Goal: Task Accomplishment & Management: Manage account settings

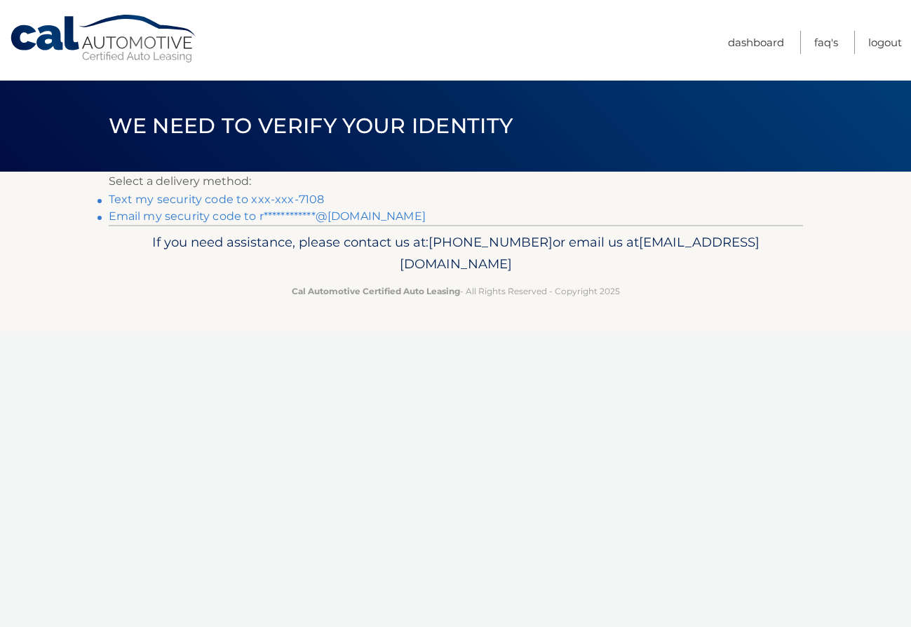
click at [294, 197] on link "Text my security code to xxx-xxx-7108" at bounding box center [217, 199] width 216 height 13
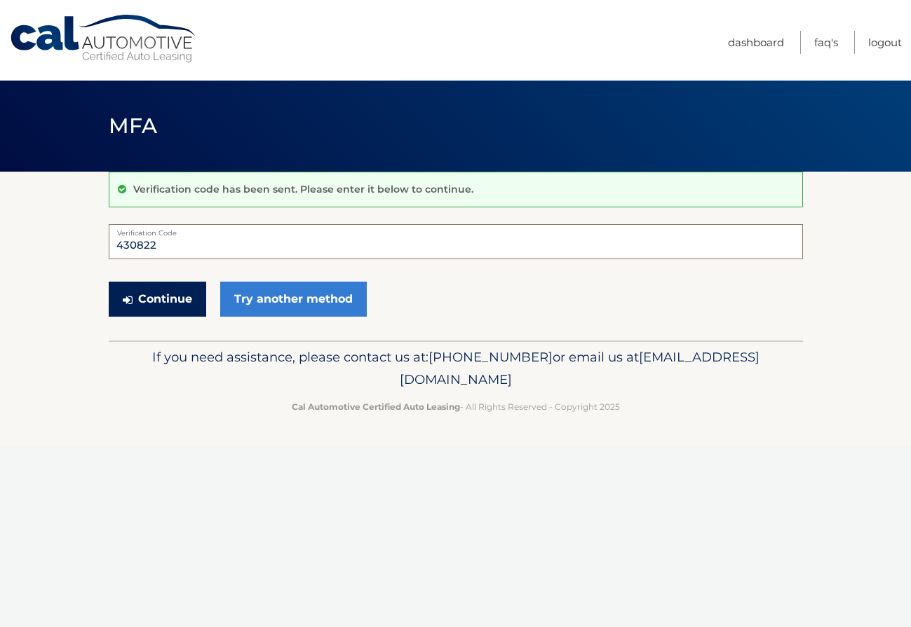
type input "430822"
click at [186, 301] on button "Continue" at bounding box center [157, 299] width 97 height 35
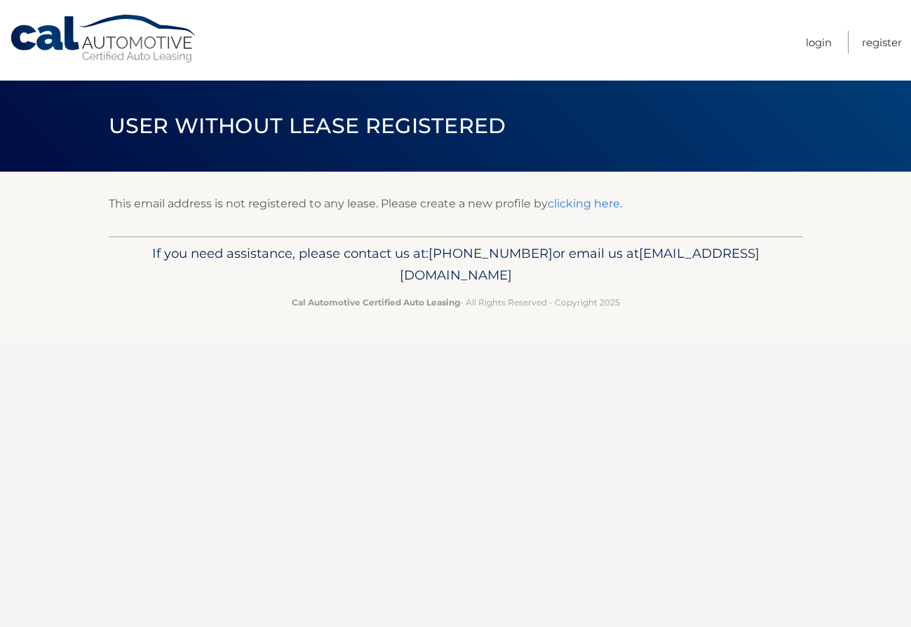
click at [583, 200] on link "clicking here" at bounding box center [583, 203] width 72 height 13
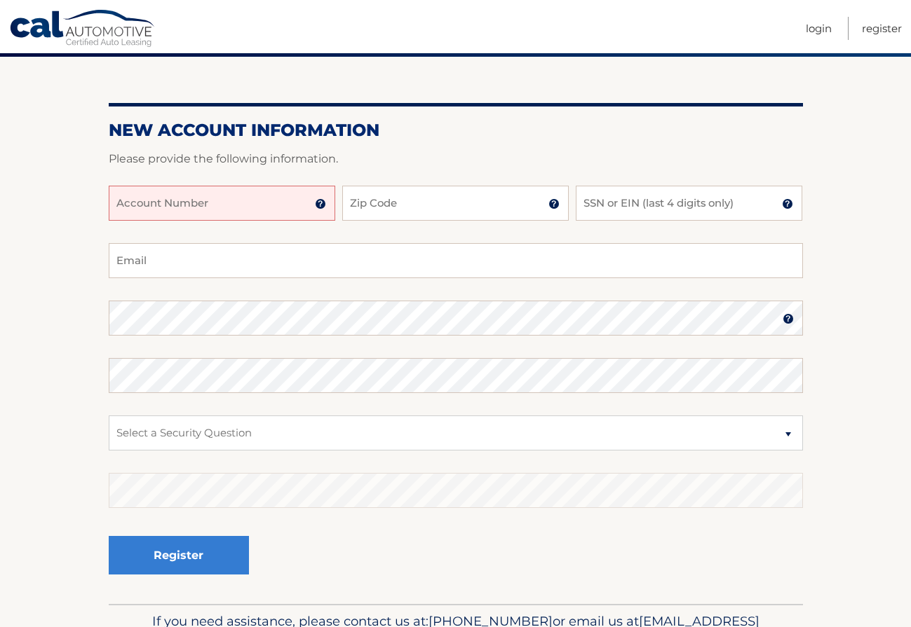
scroll to position [121, 0]
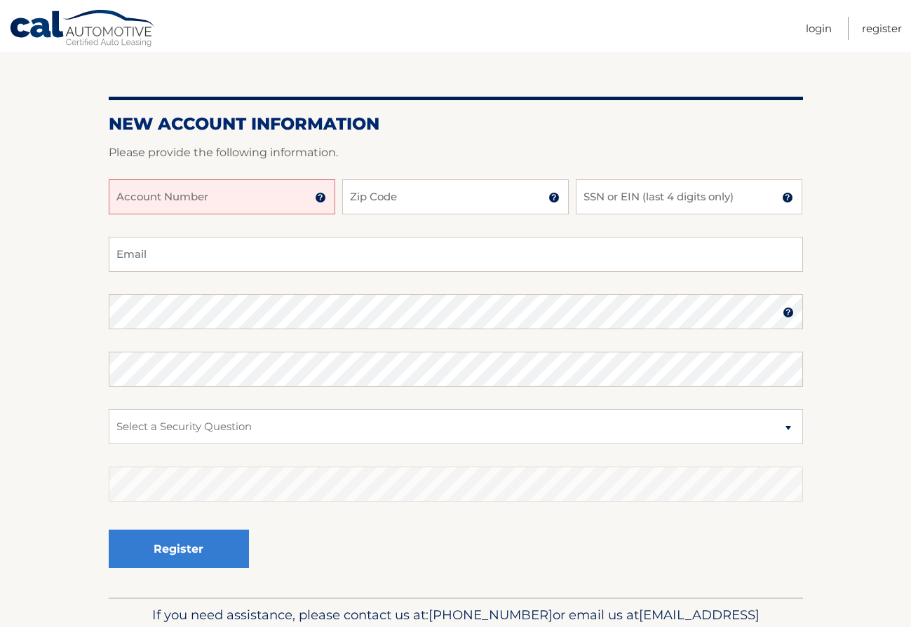
click at [306, 196] on input "Account Number" at bounding box center [222, 196] width 226 height 35
type input "44455978268"
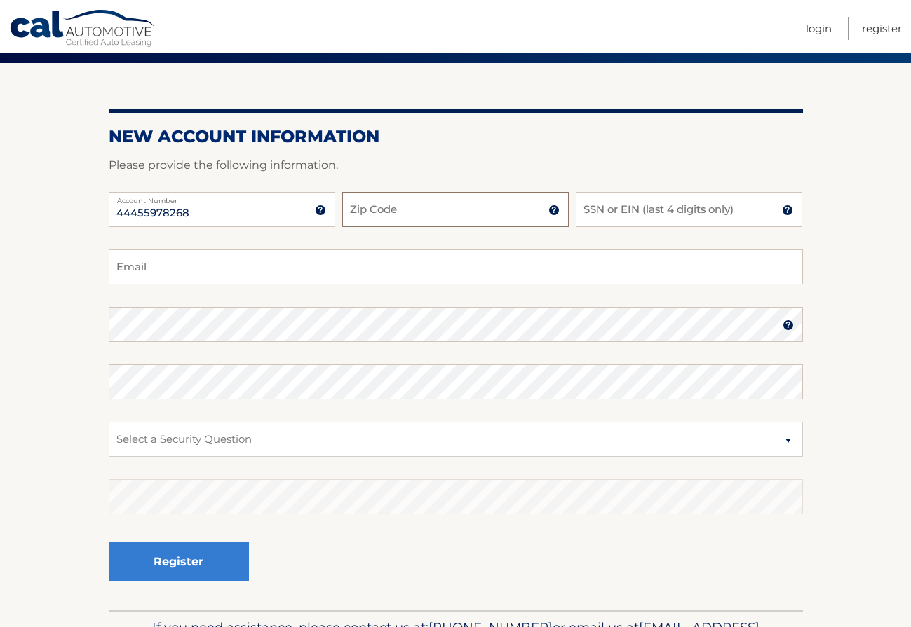
scroll to position [107, 0]
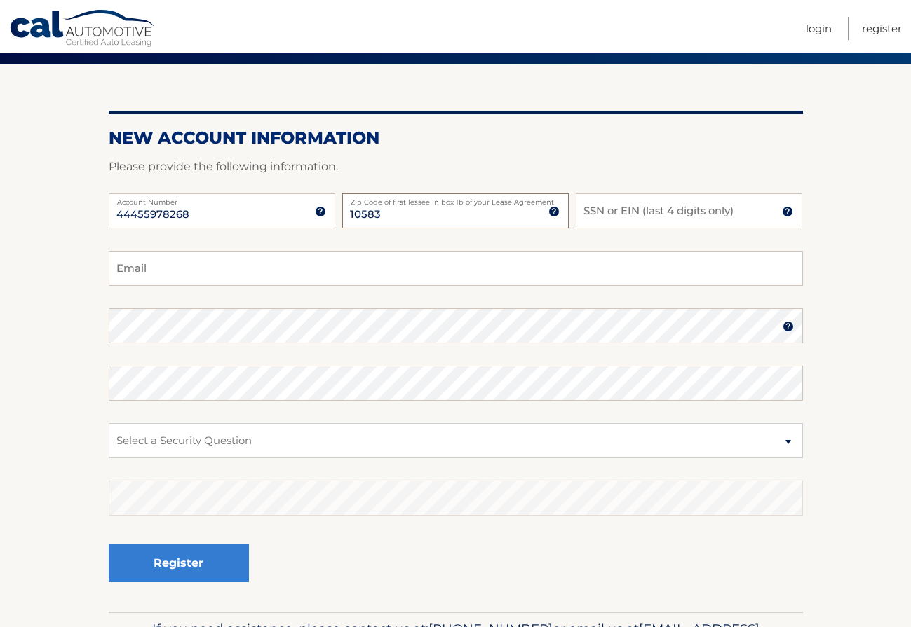
type input "10583"
click at [723, 213] on input "SSN or EIN (last 4 digits only)" at bounding box center [689, 210] width 226 height 35
click at [494, 299] on fieldset "Email Password Password should be a minimum of 6 characters and is case sensiti…" at bounding box center [456, 431] width 694 height 361
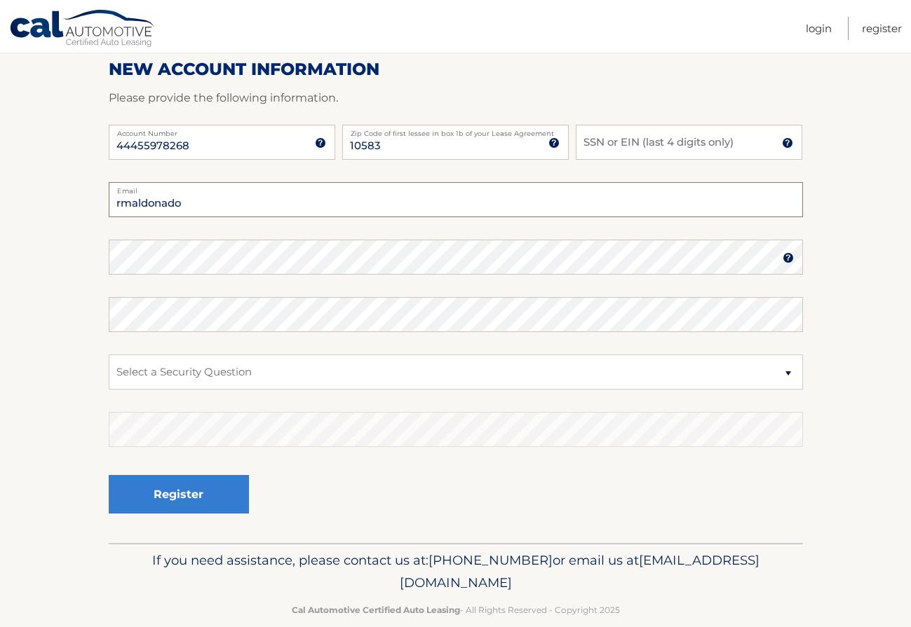
scroll to position [188, 0]
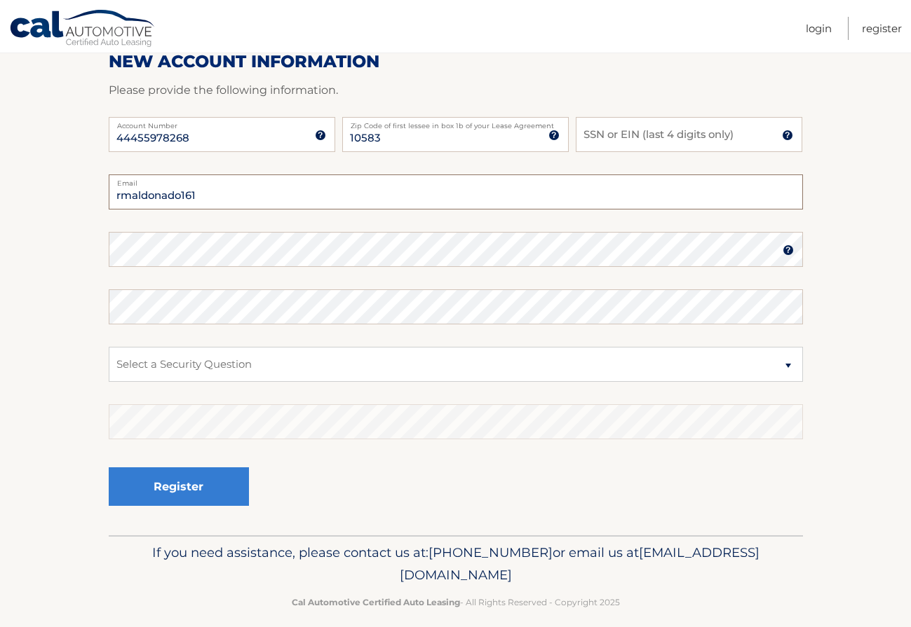
click at [217, 187] on input "rmaldonado161" at bounding box center [456, 192] width 694 height 35
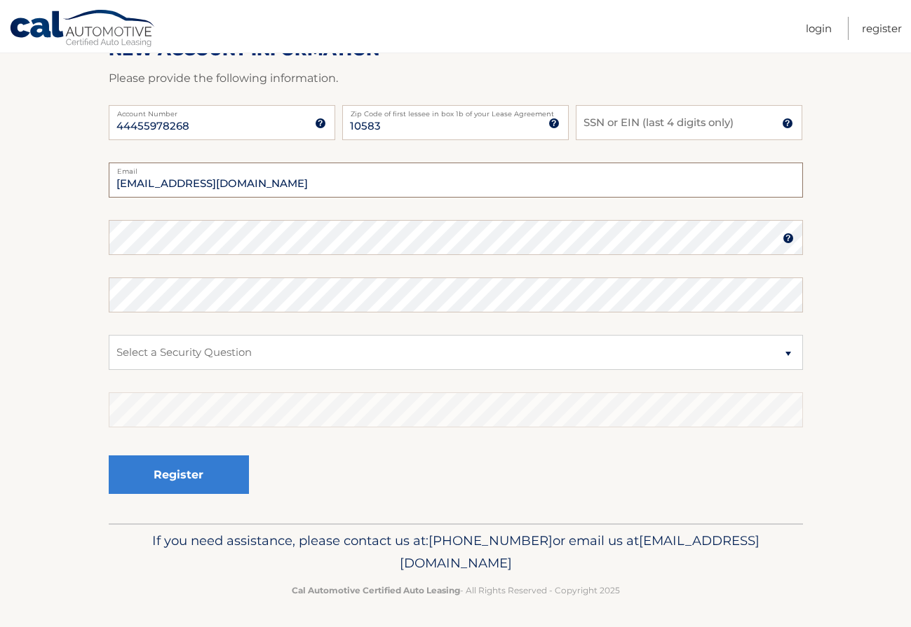
scroll to position [196, 0]
type input "[EMAIL_ADDRESS][DOMAIN_NAME]"
click at [306, 185] on input "[EMAIL_ADDRESS][DOMAIN_NAME]" at bounding box center [456, 180] width 694 height 35
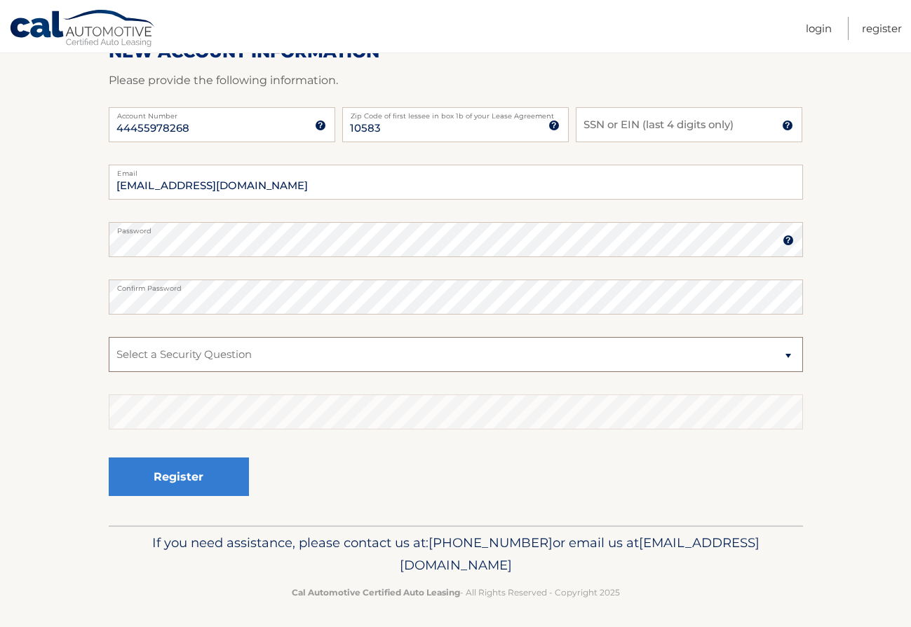
scroll to position [192, 0]
select select "2"
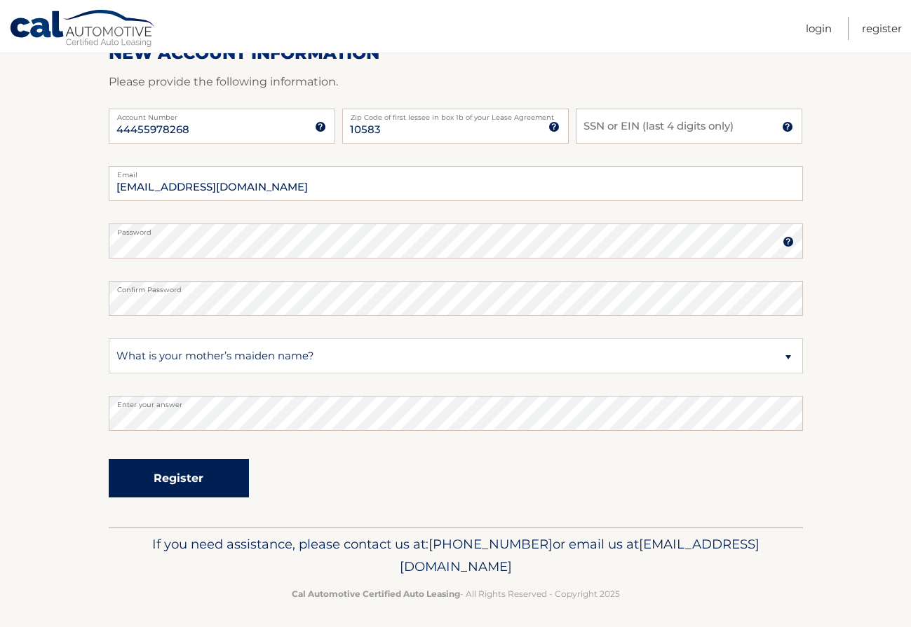
click at [204, 482] on button "Register" at bounding box center [179, 478] width 140 height 39
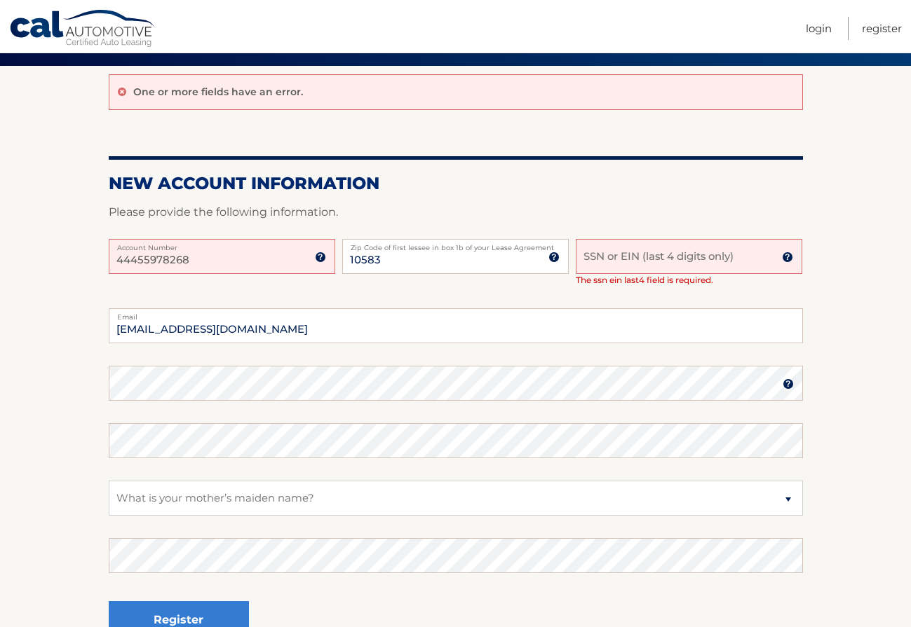
scroll to position [104, 0]
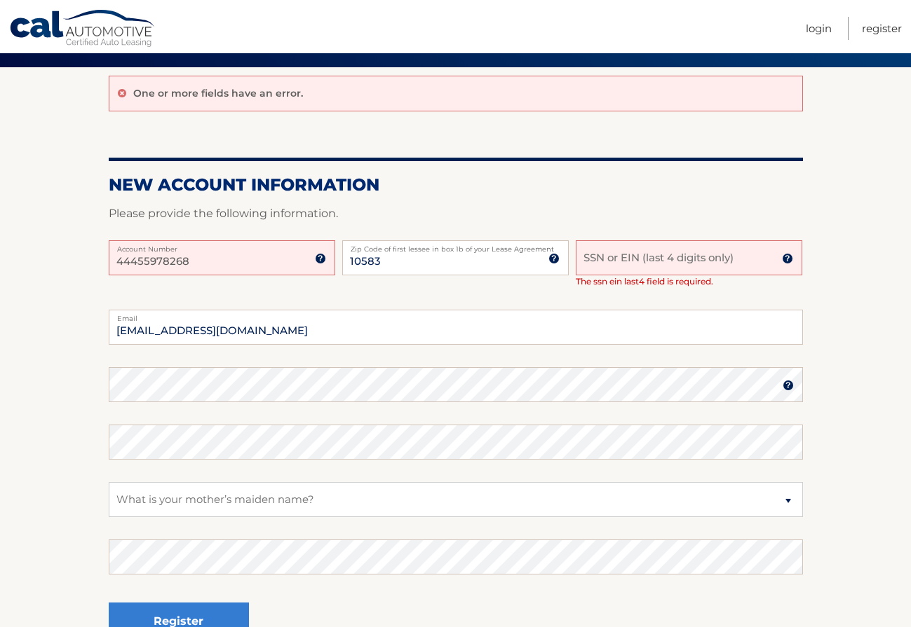
click at [646, 268] on input "SSN or EIN (last 4 digits only)" at bounding box center [689, 257] width 226 height 35
type input "0"
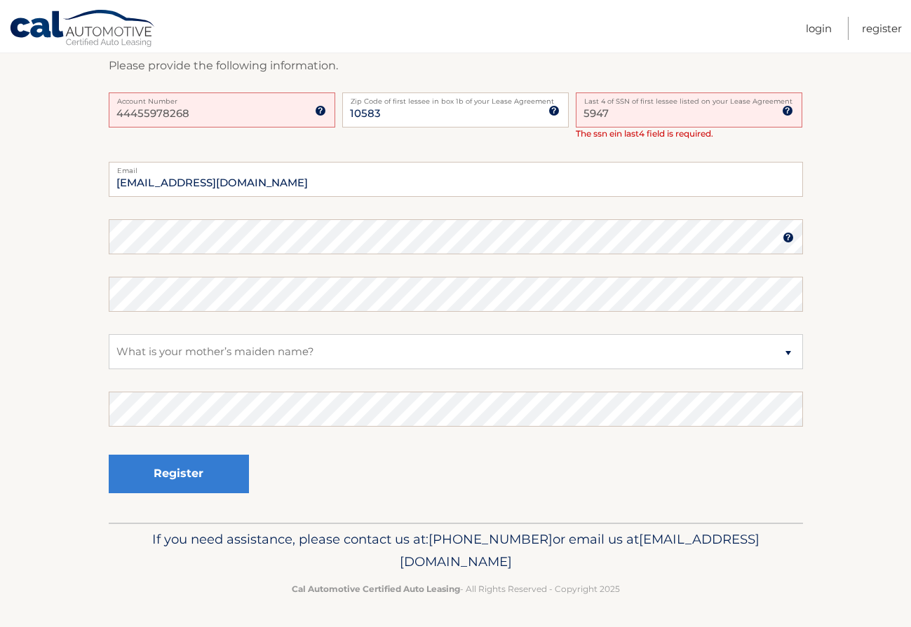
scroll to position [252, 0]
type input "5947"
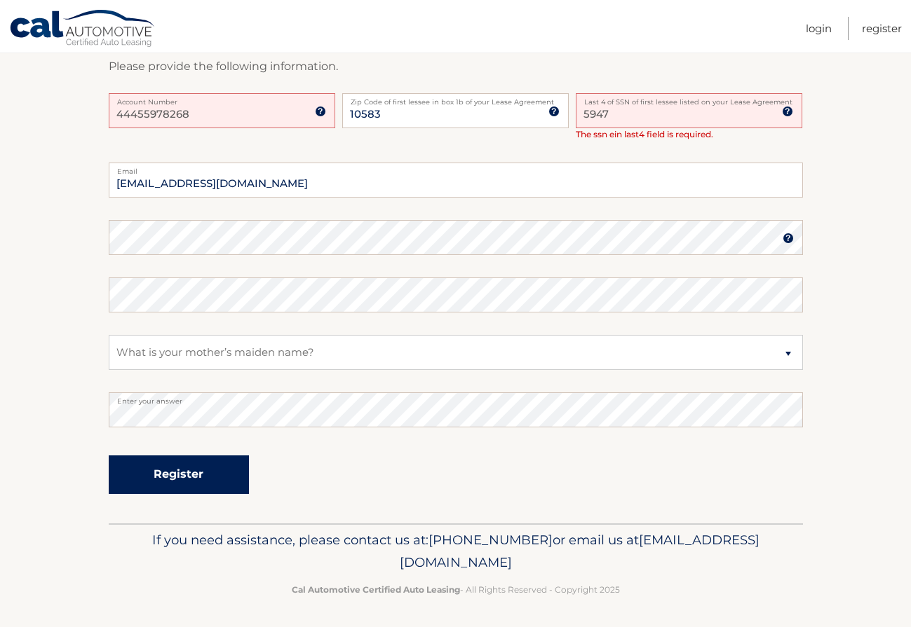
click at [209, 475] on button "Register" at bounding box center [179, 475] width 140 height 39
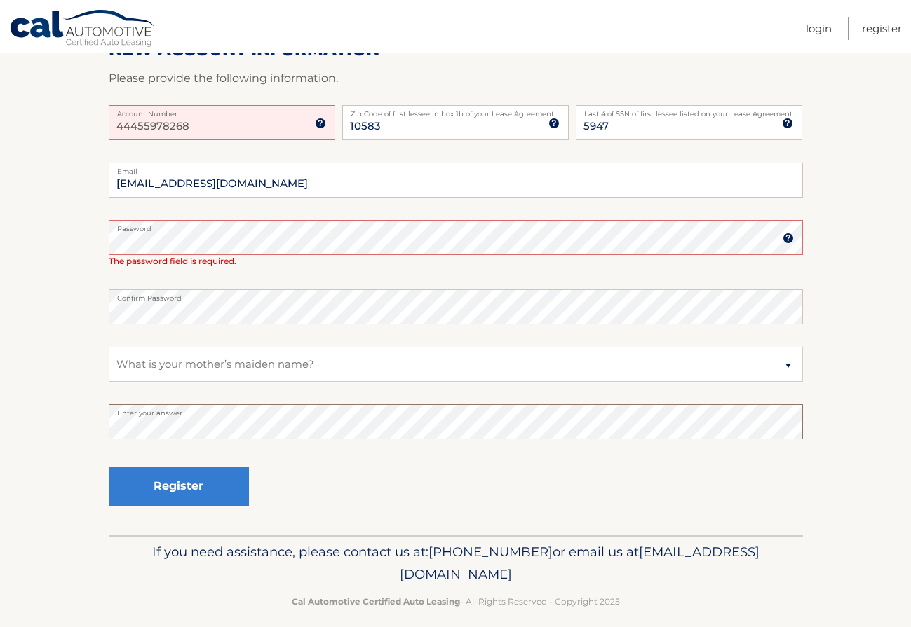
scroll to position [240, 0]
click at [256, 130] on input "44455978268" at bounding box center [222, 122] width 226 height 35
click at [177, 484] on button "Register" at bounding box center [179, 487] width 140 height 39
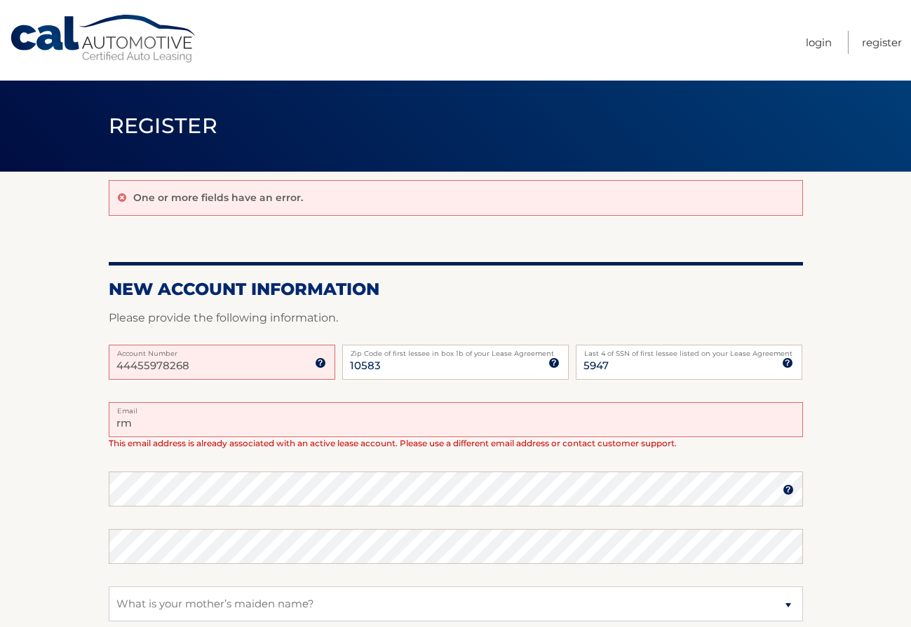
type input "r"
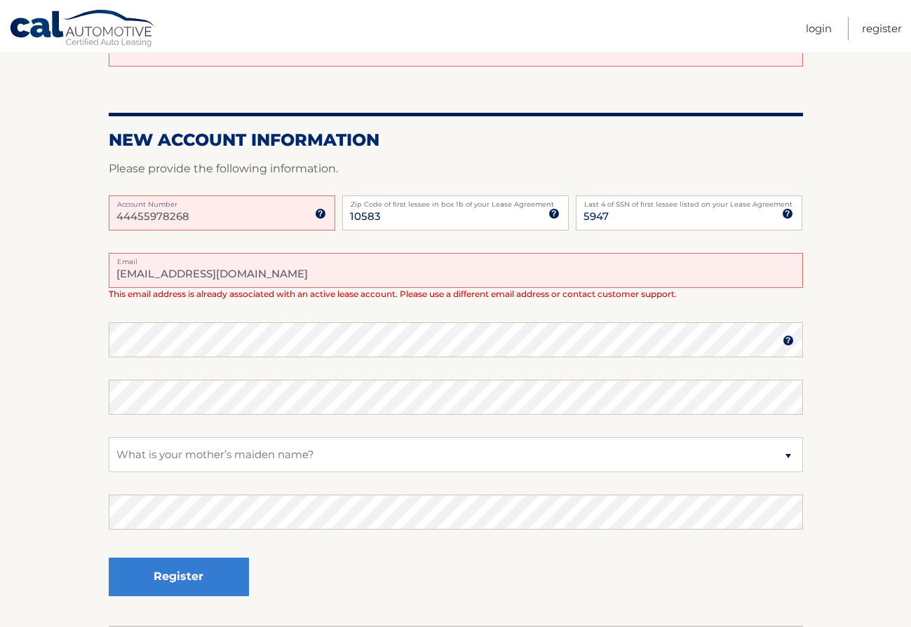
scroll to position [151, 0]
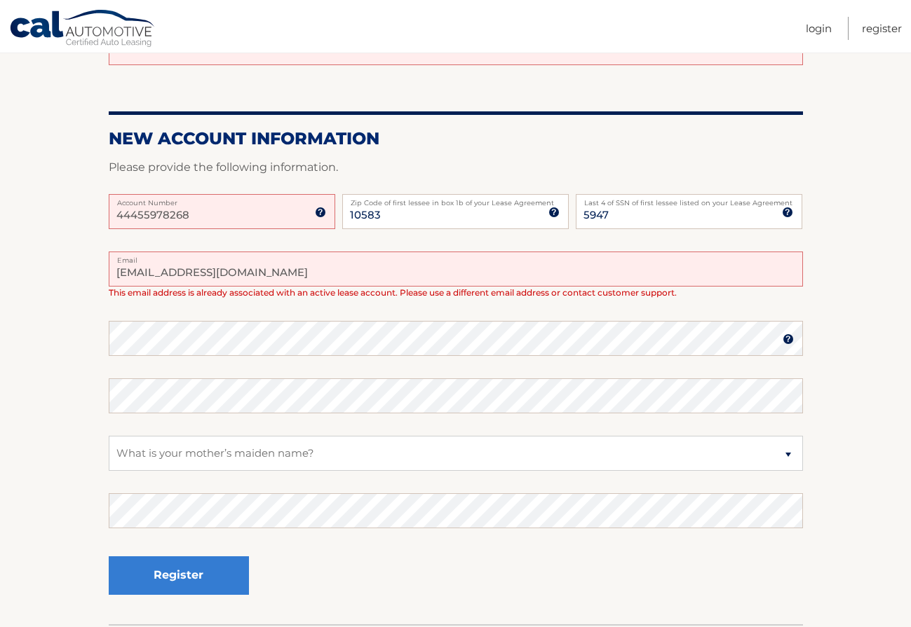
type input "maldoelisa506@gmail.com"
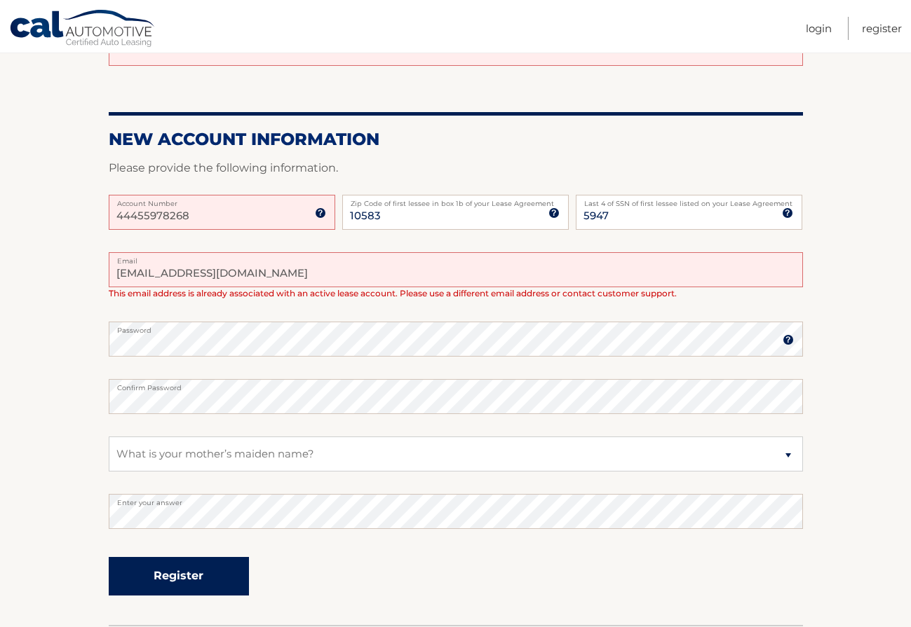
scroll to position [147, 1]
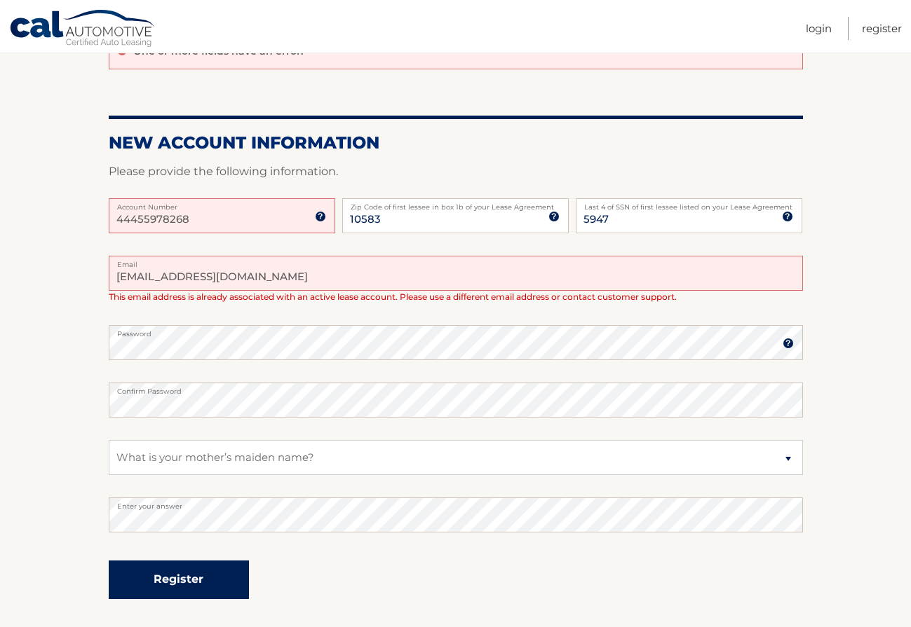
click at [179, 575] on button "Register" at bounding box center [179, 580] width 140 height 39
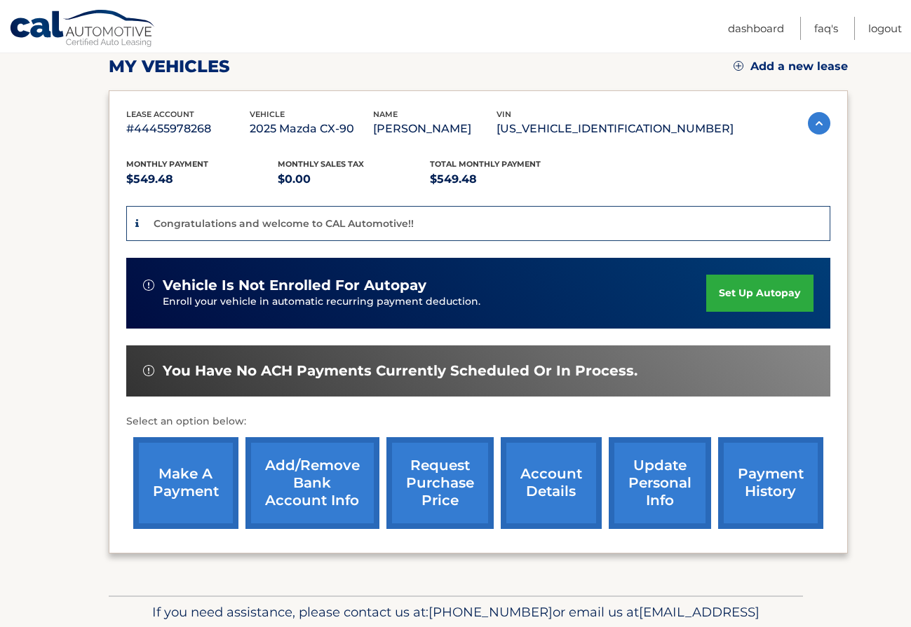
scroll to position [202, 1]
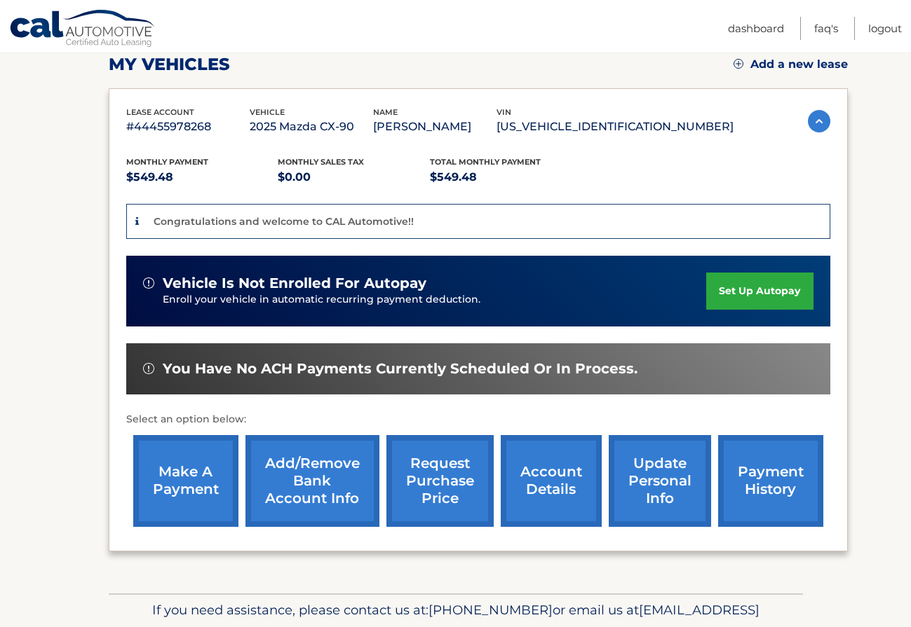
click at [761, 299] on link "set up autopay" at bounding box center [759, 291] width 107 height 37
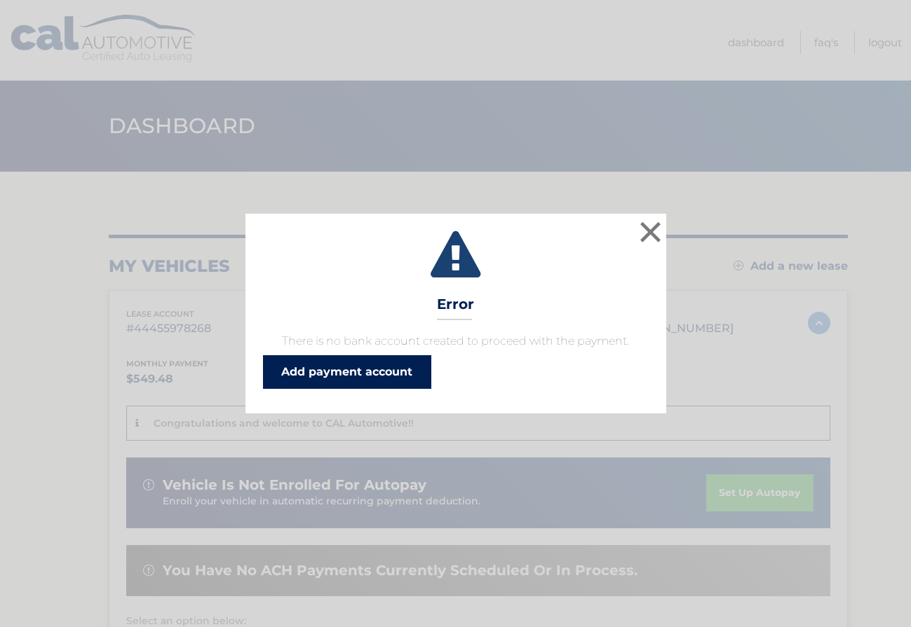
click at [394, 368] on link "Add payment account" at bounding box center [347, 372] width 168 height 34
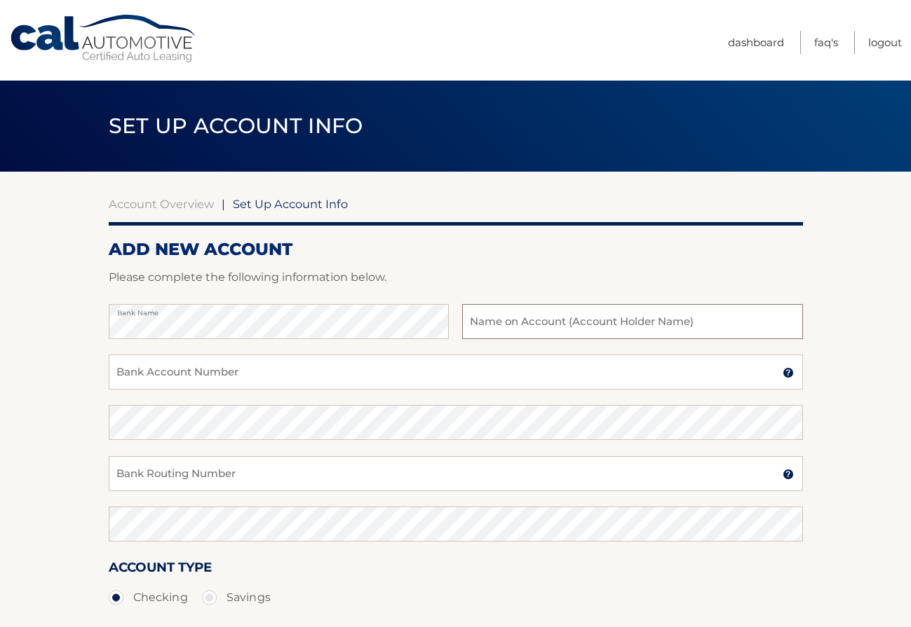
click at [535, 320] on input "text" at bounding box center [632, 321] width 340 height 35
type input "Elisa Maldonado"
click at [313, 373] on input "Bank Account Number" at bounding box center [456, 372] width 694 height 35
type input "0"
type input "3410371566"
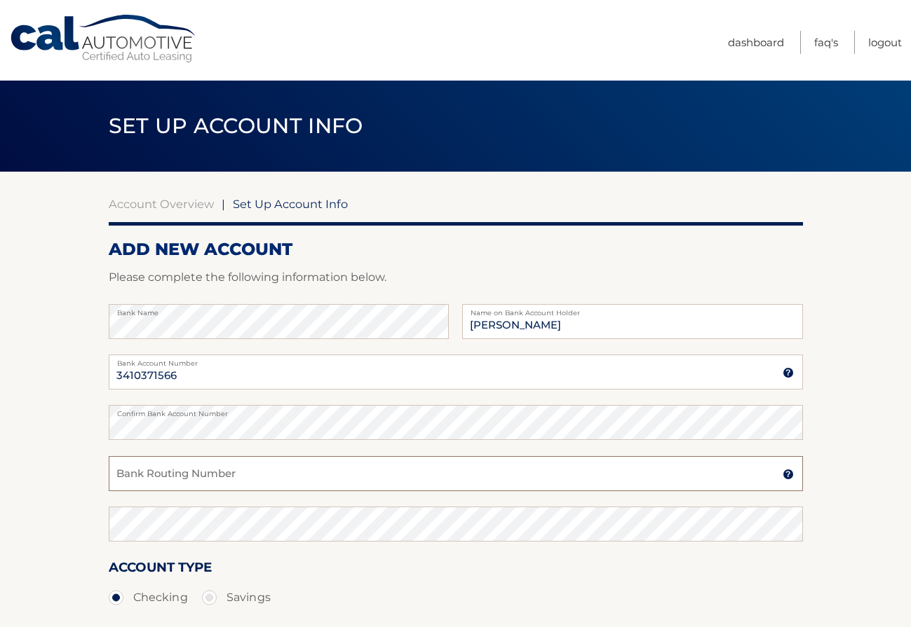
click at [294, 462] on input "Bank Routing Number" at bounding box center [456, 473] width 694 height 35
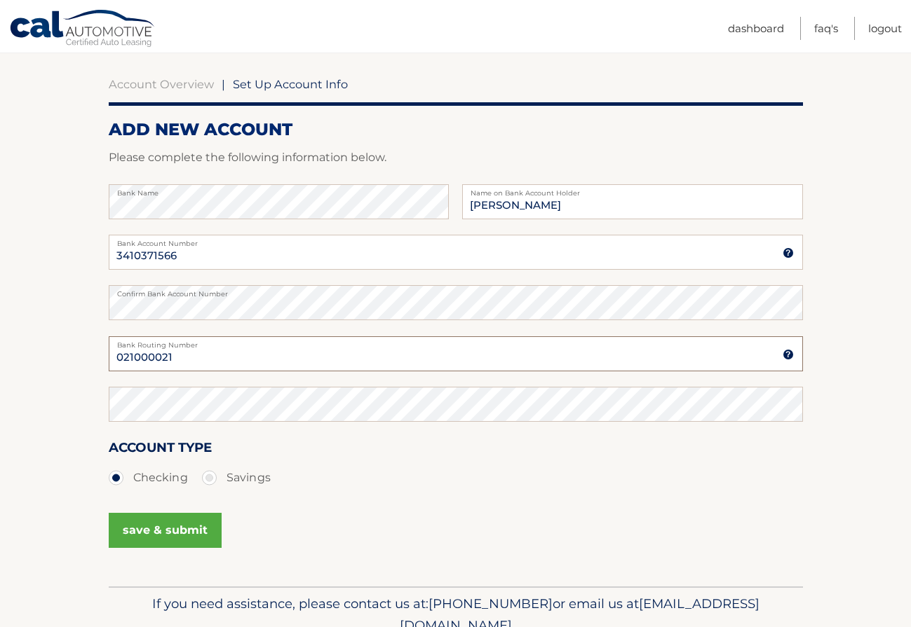
scroll to position [121, 0]
type input "021000021"
click at [176, 526] on button "save & submit" at bounding box center [165, 531] width 113 height 35
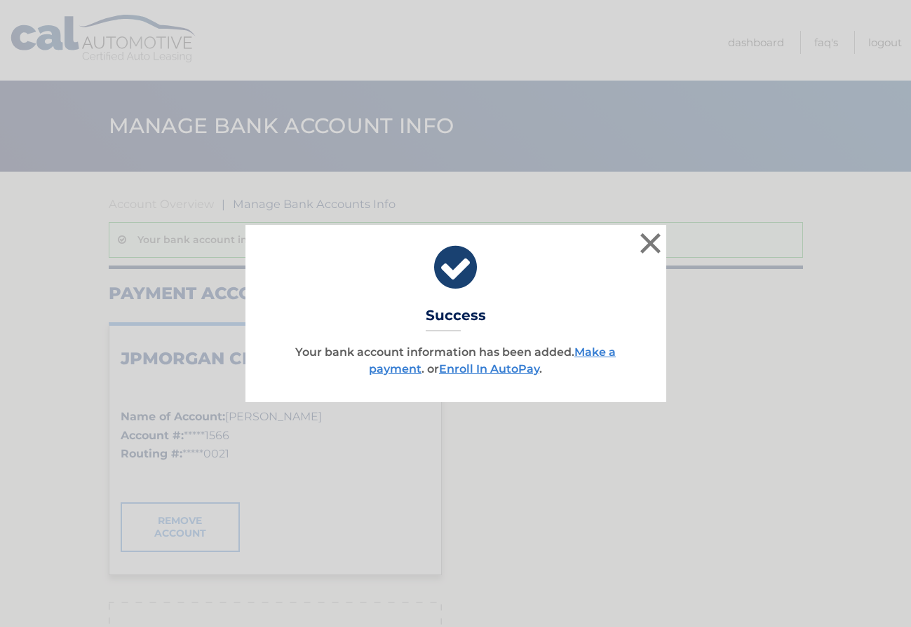
click at [653, 243] on button "×" at bounding box center [651, 243] width 28 height 28
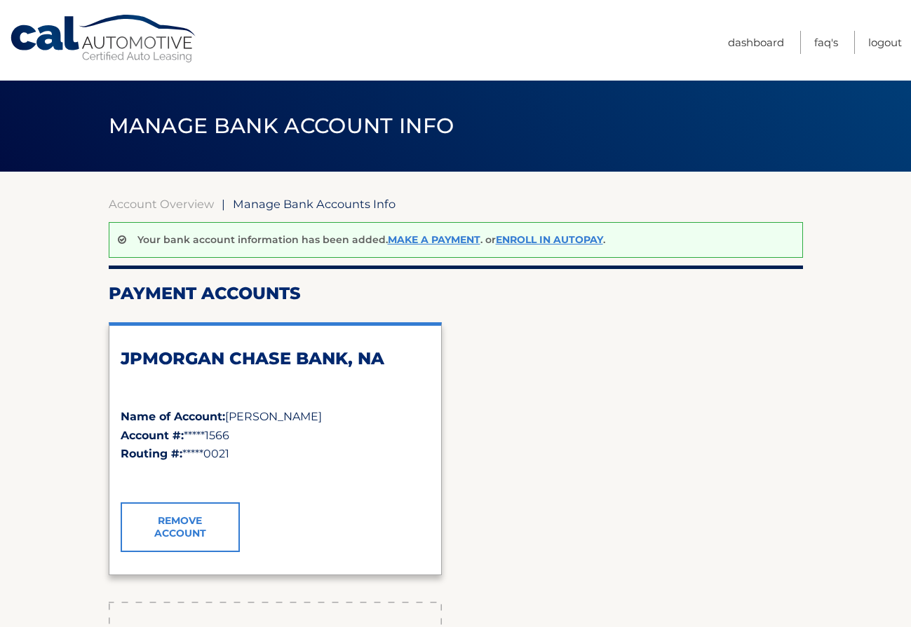
click at [111, 48] on link "Cal Automotive" at bounding box center [103, 39] width 189 height 50
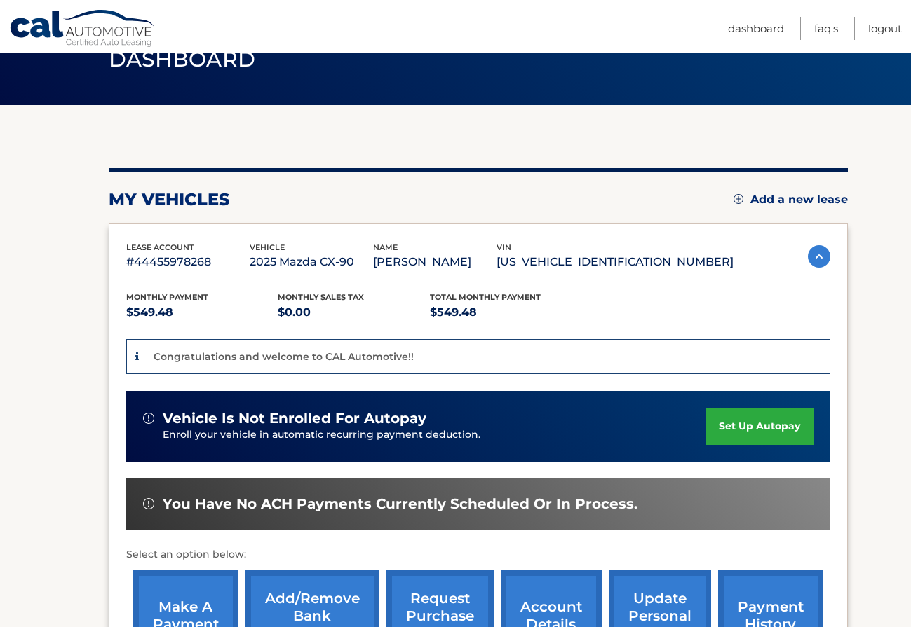
scroll to position [72, 0]
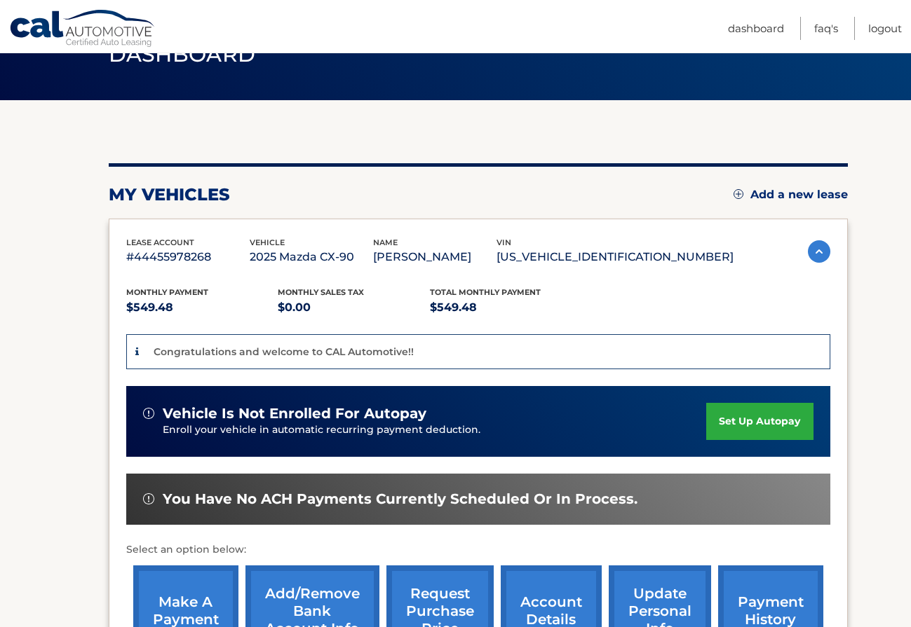
click at [754, 426] on link "set up autopay" at bounding box center [759, 421] width 107 height 37
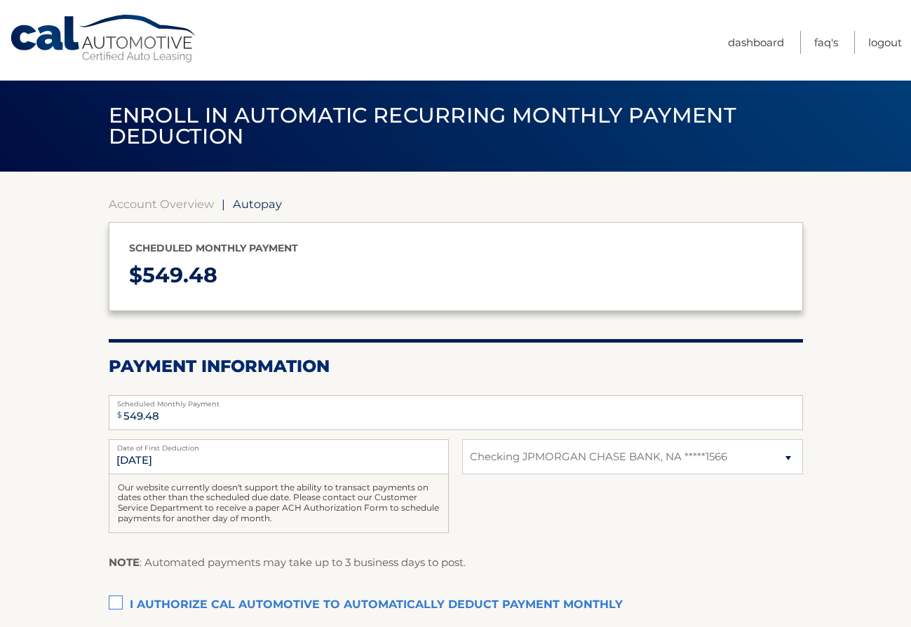
select select "MWU0ZDY4NzQtMTgxMi00ZWMxLTgwMDYtNTRjNzM2OTEwMzcy"
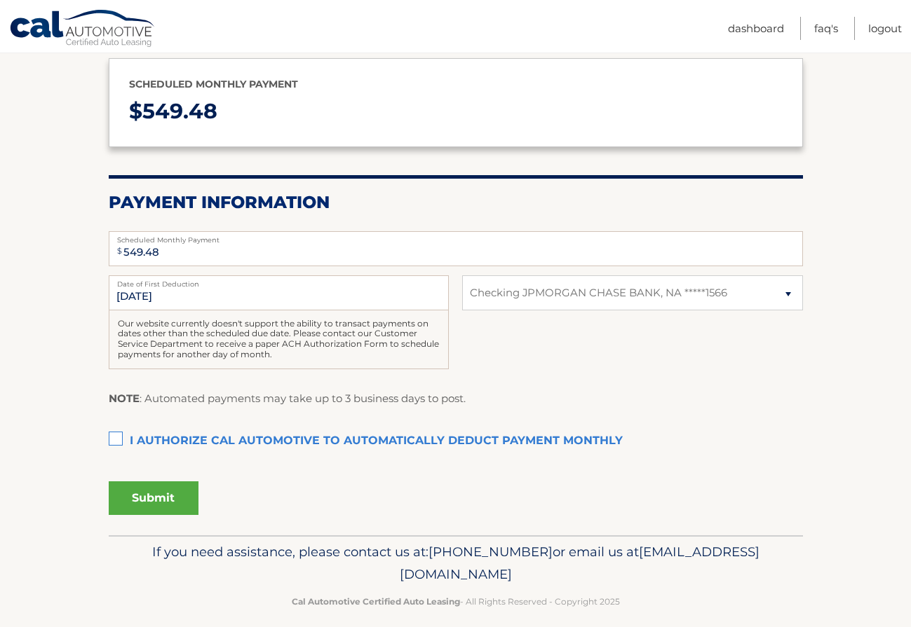
scroll to position [166, 0]
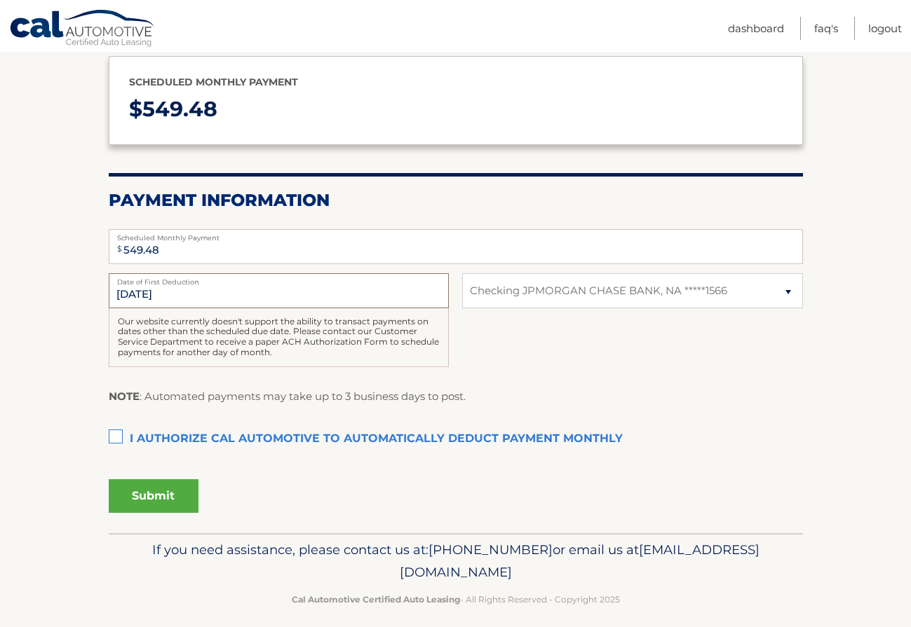
click at [135, 292] on input "[DATE]" at bounding box center [279, 290] width 340 height 35
click at [177, 292] on input "[DATE]" at bounding box center [279, 290] width 340 height 35
click at [177, 292] on input "8/23/2025" at bounding box center [279, 290] width 340 height 35
click at [153, 379] on div "8/23/2025 Date of First Deduction Our website currently doesn't support the abi…" at bounding box center [456, 327] width 694 height 109
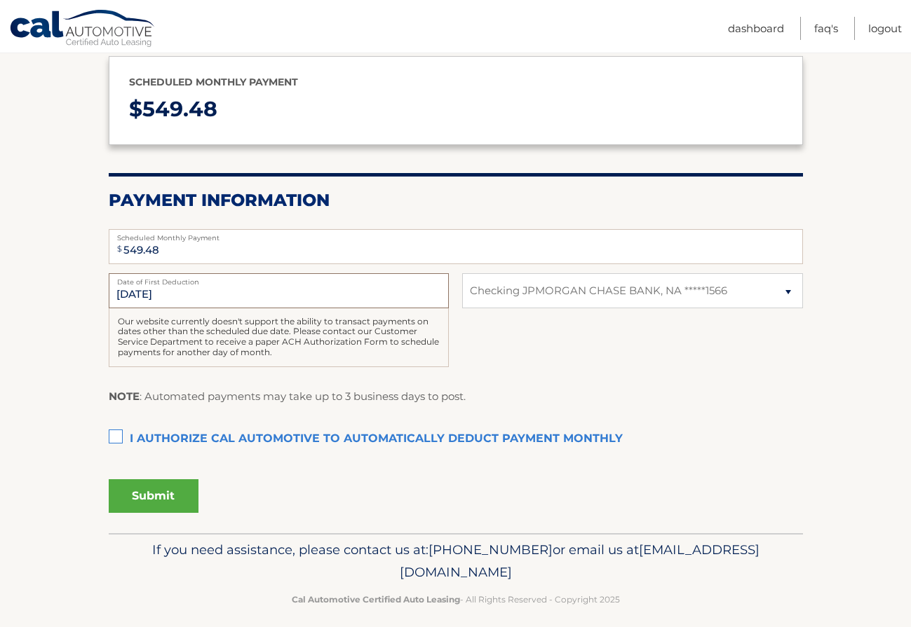
click at [206, 290] on input "8/23/2025" at bounding box center [279, 290] width 340 height 35
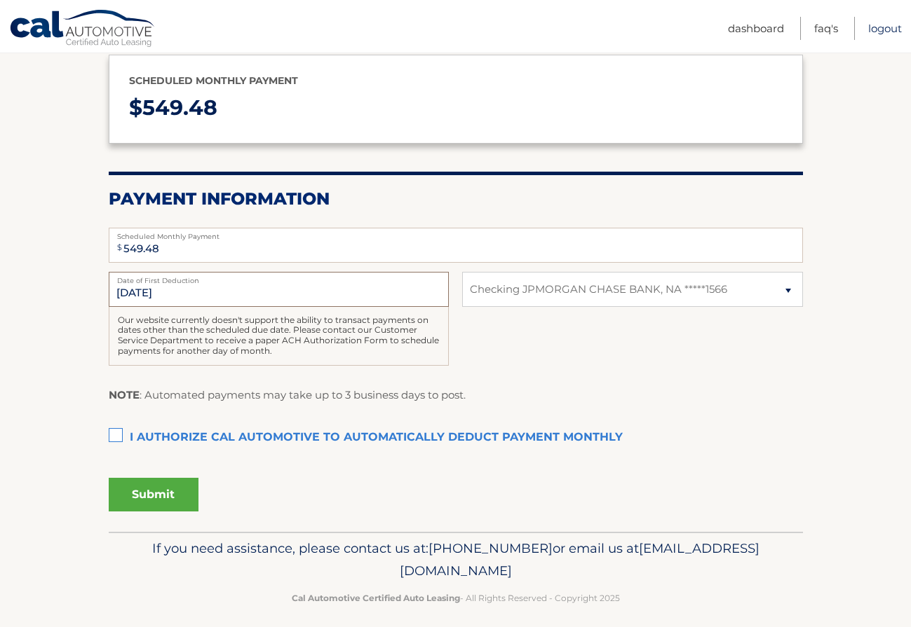
scroll to position [168, 0]
click at [884, 27] on link "Logout" at bounding box center [885, 28] width 34 height 23
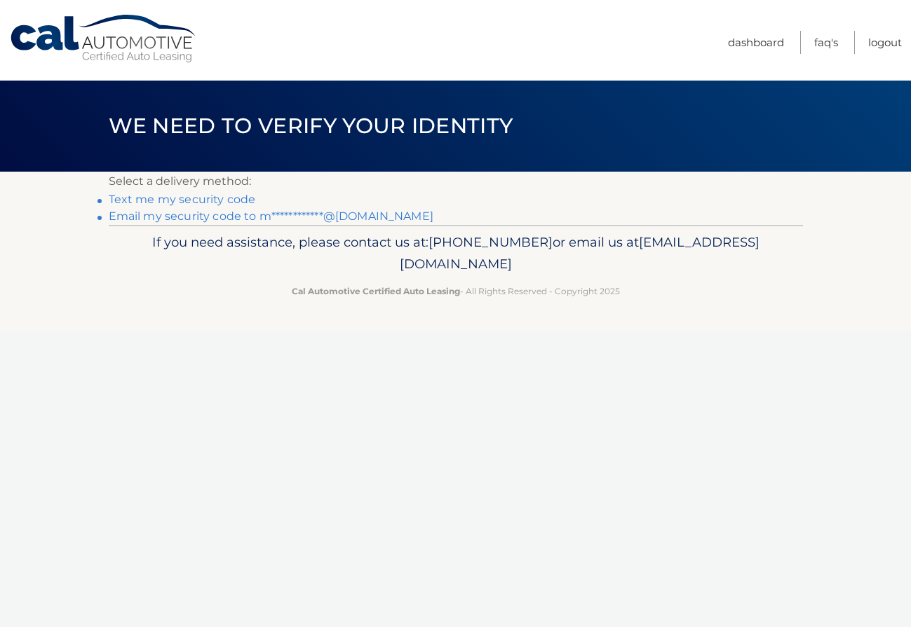
click at [220, 202] on link "Text me my security code" at bounding box center [182, 199] width 147 height 13
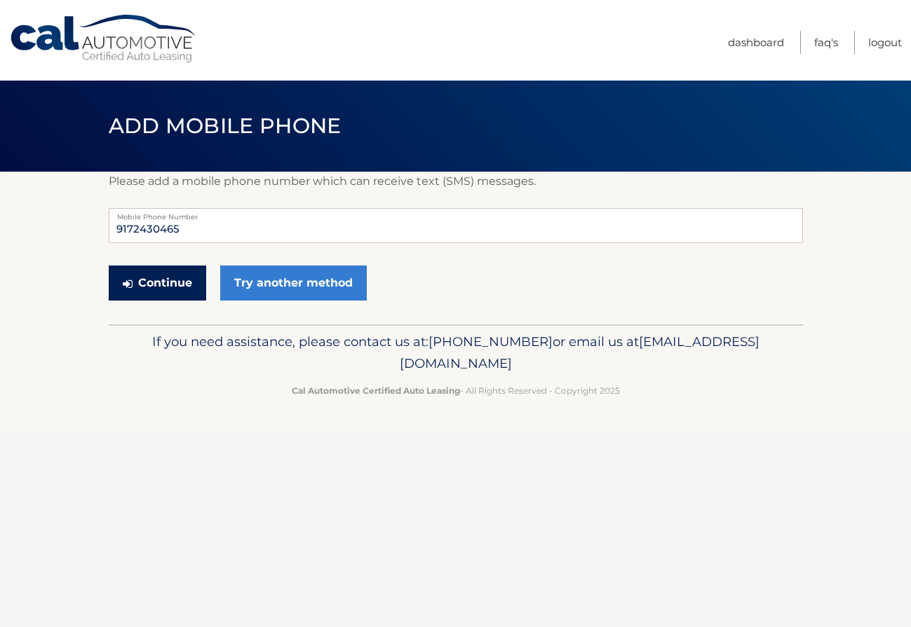
click at [170, 275] on button "Continue" at bounding box center [157, 283] width 97 height 35
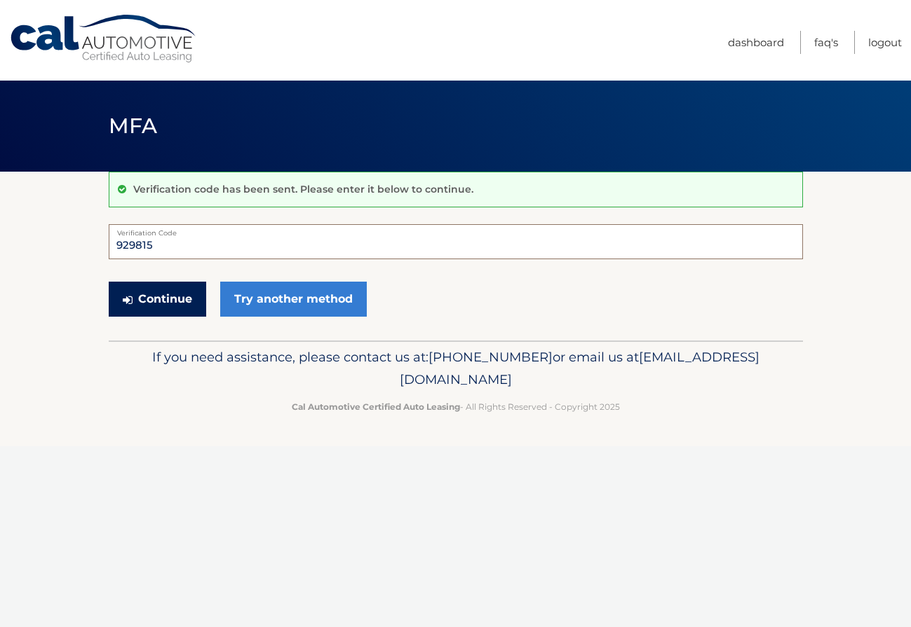
type input "929815"
click at [155, 292] on button "Continue" at bounding box center [157, 299] width 97 height 35
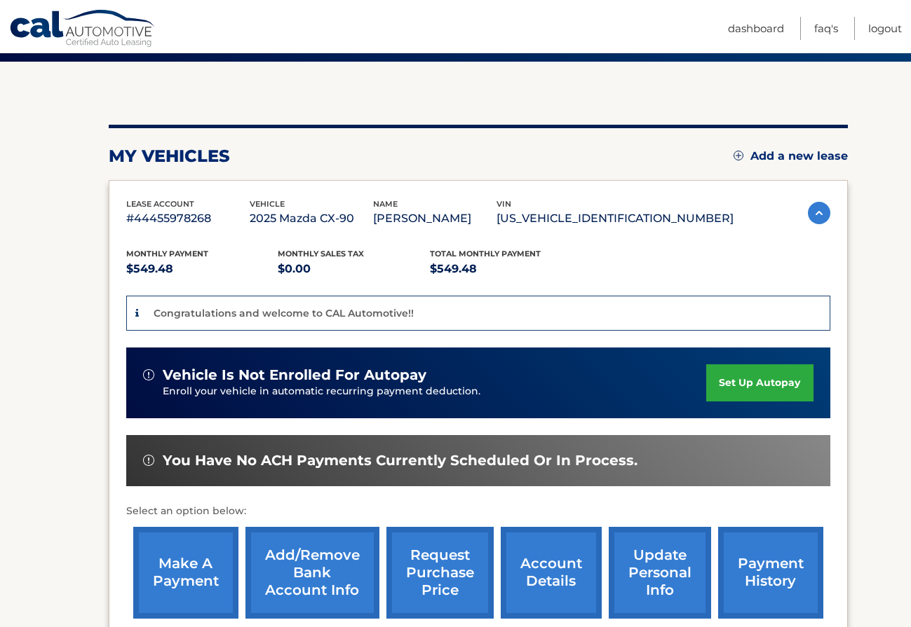
scroll to position [152, 0]
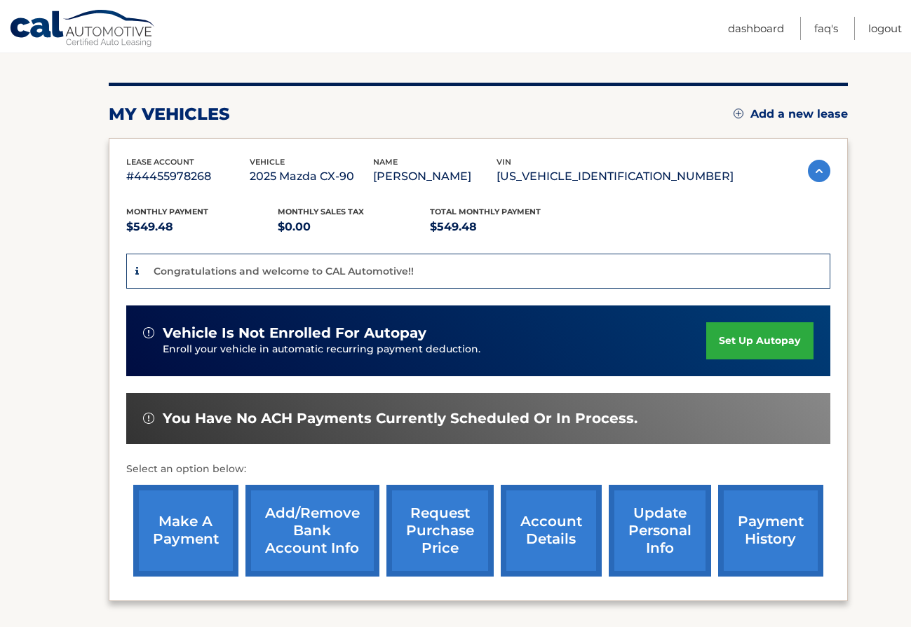
click at [739, 336] on link "set up autopay" at bounding box center [759, 340] width 107 height 37
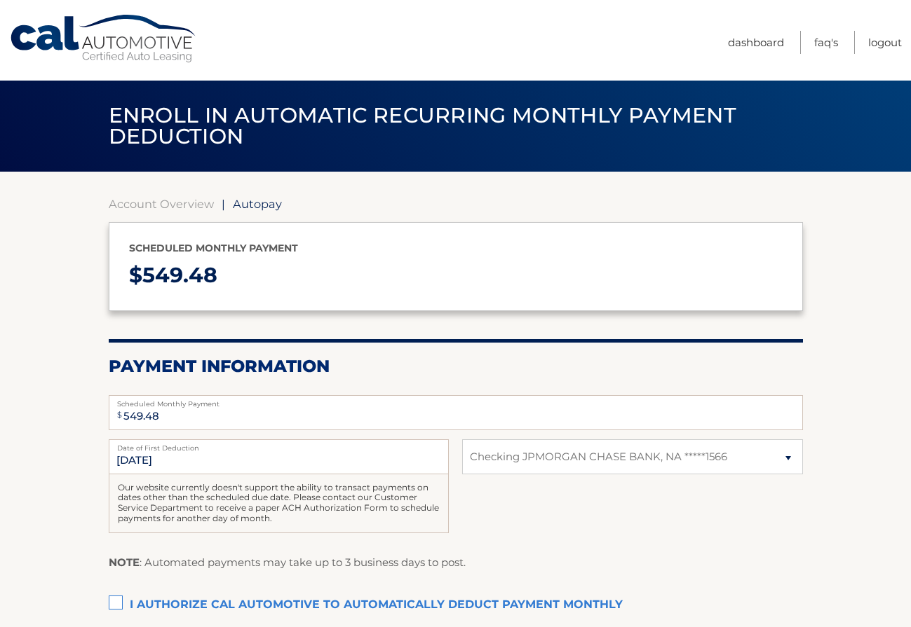
select select "MWU0ZDY4NzQtMTgxMi00ZWMxLTgwMDYtNTRjNzM2OTEwMzcy"
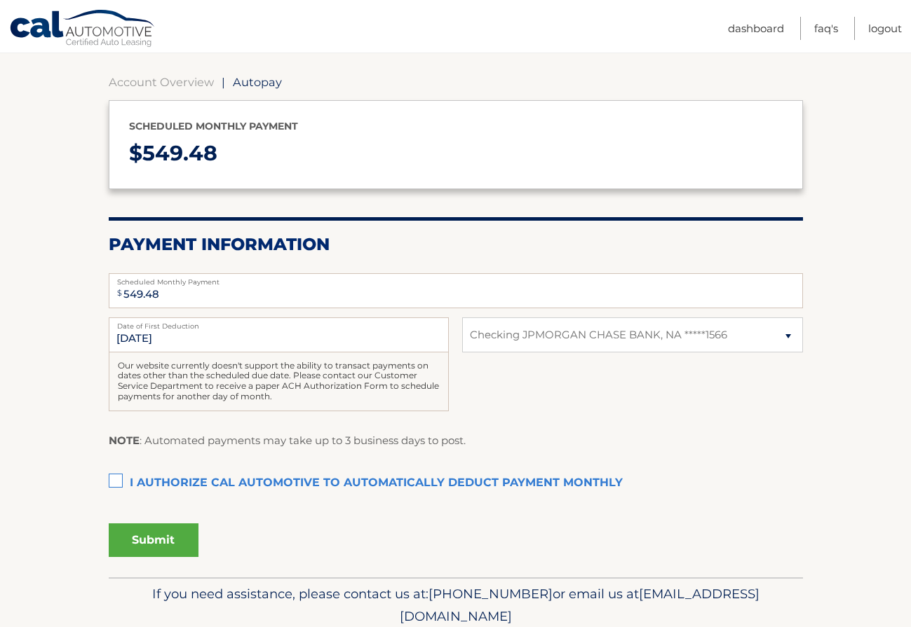
scroll to position [123, 0]
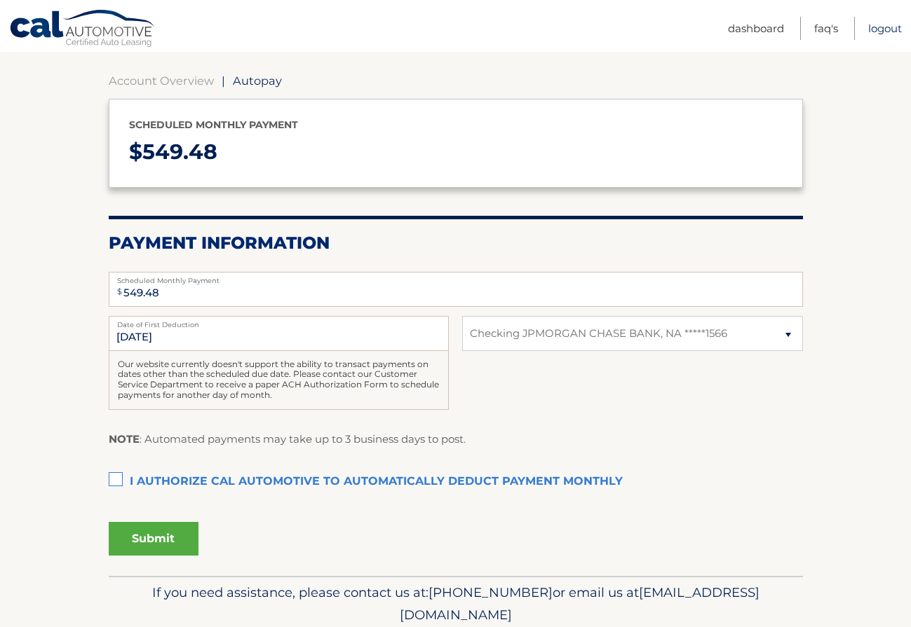
click at [886, 31] on link "Logout" at bounding box center [885, 28] width 34 height 23
